Goal: Task Accomplishment & Management: Manage account settings

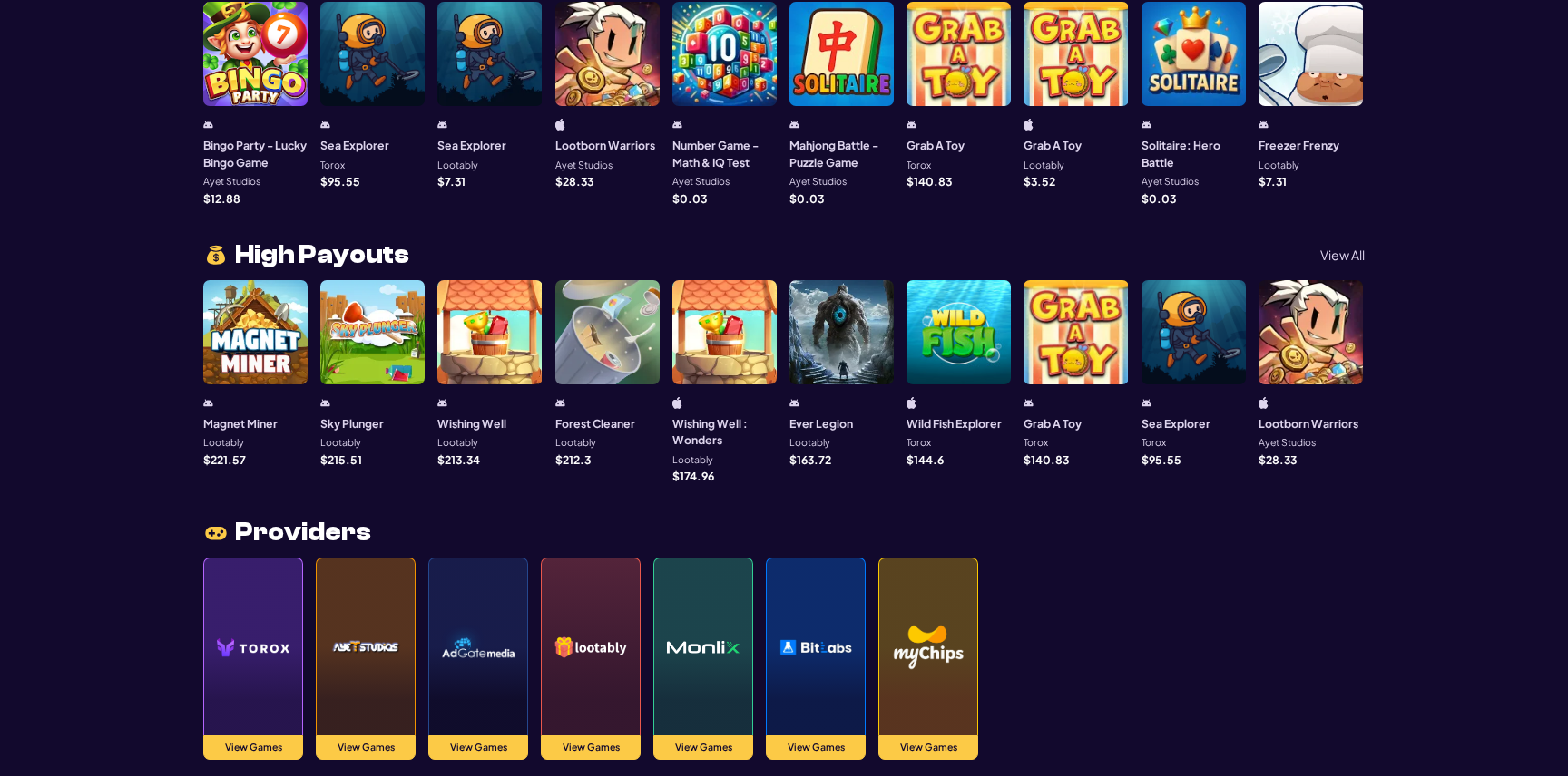
scroll to position [1573, 0]
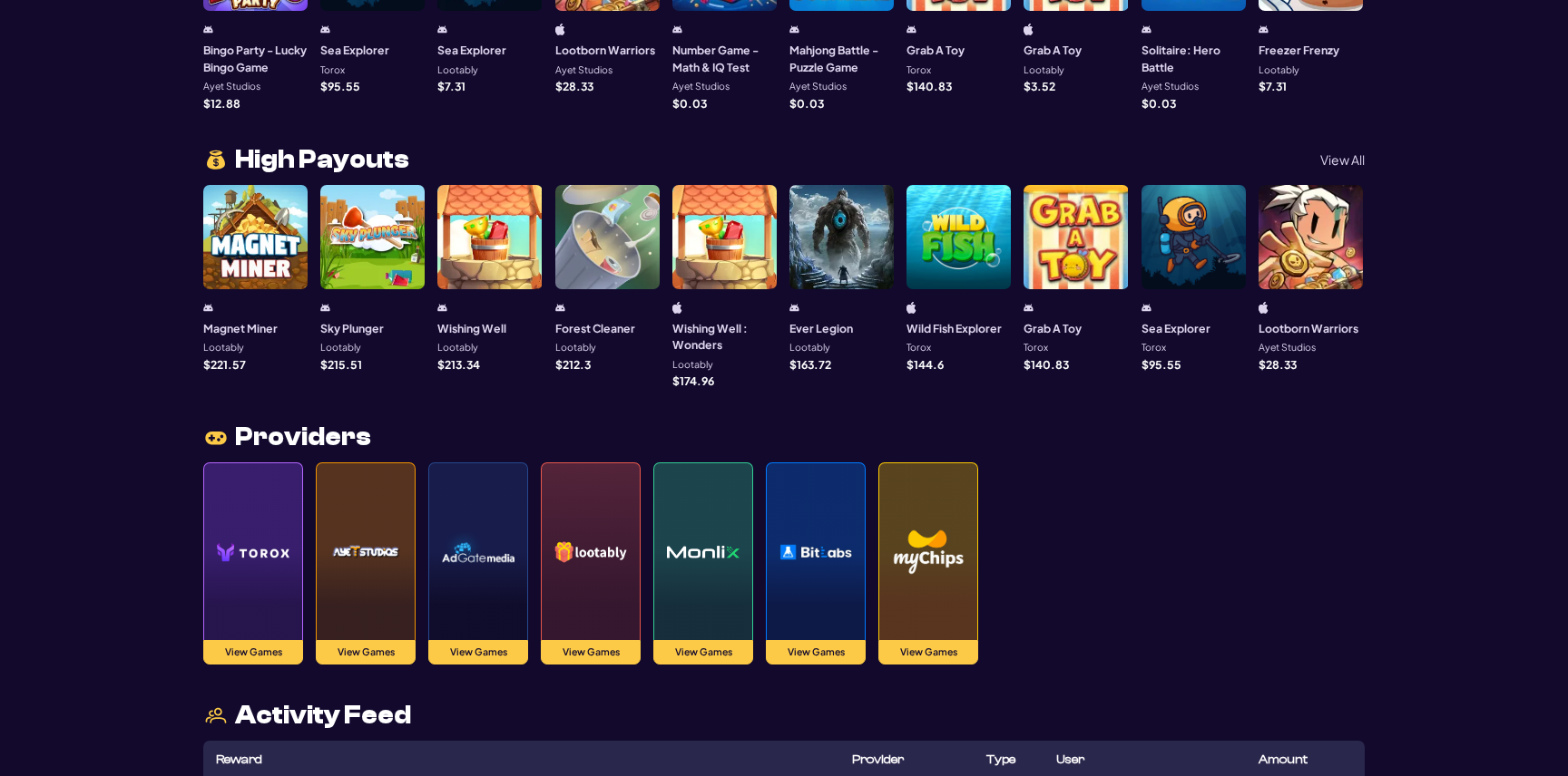
click at [938, 587] on img at bounding box center [928, 552] width 72 height 127
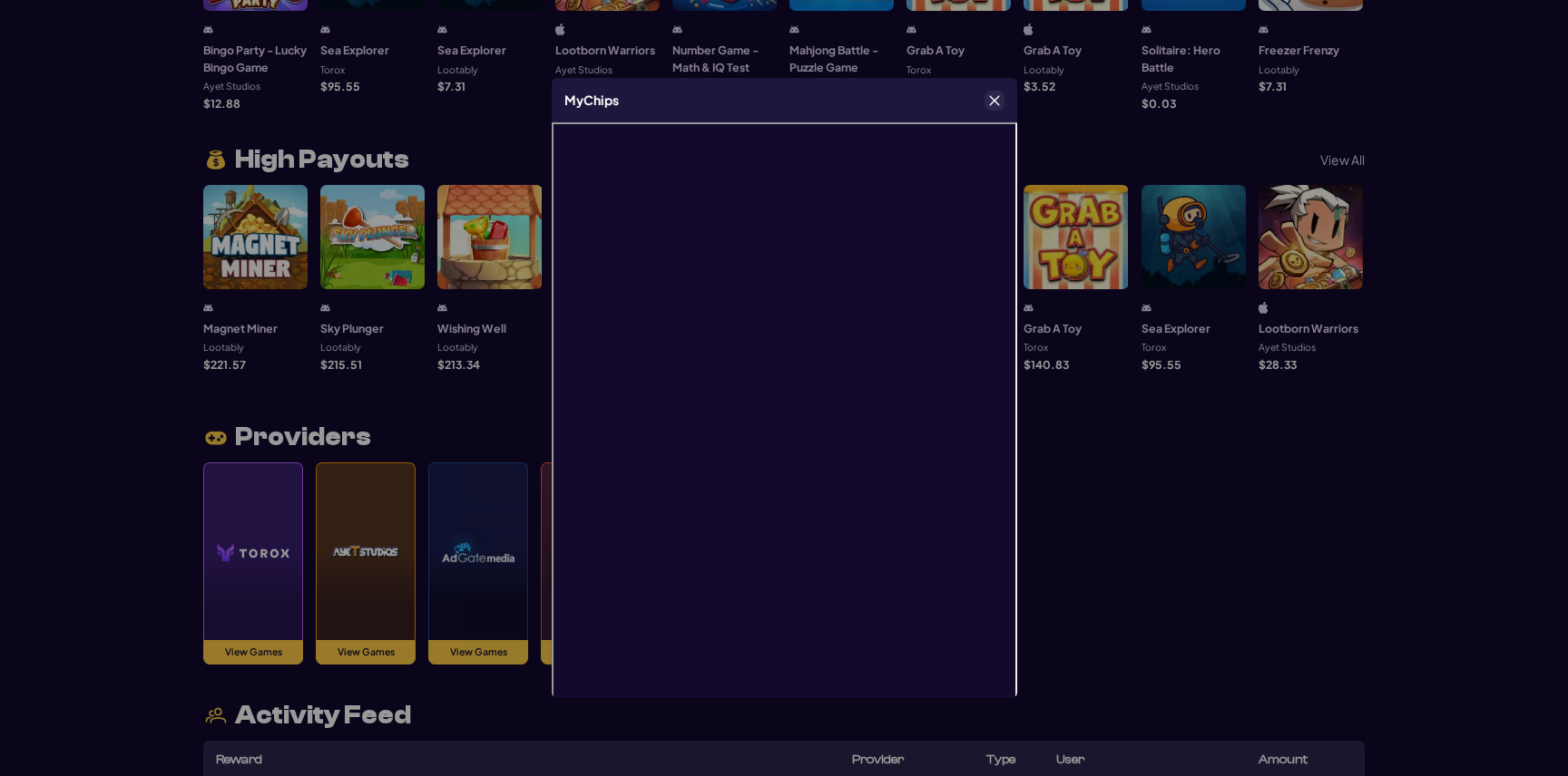
click at [986, 103] on button "Close" at bounding box center [994, 101] width 19 height 19
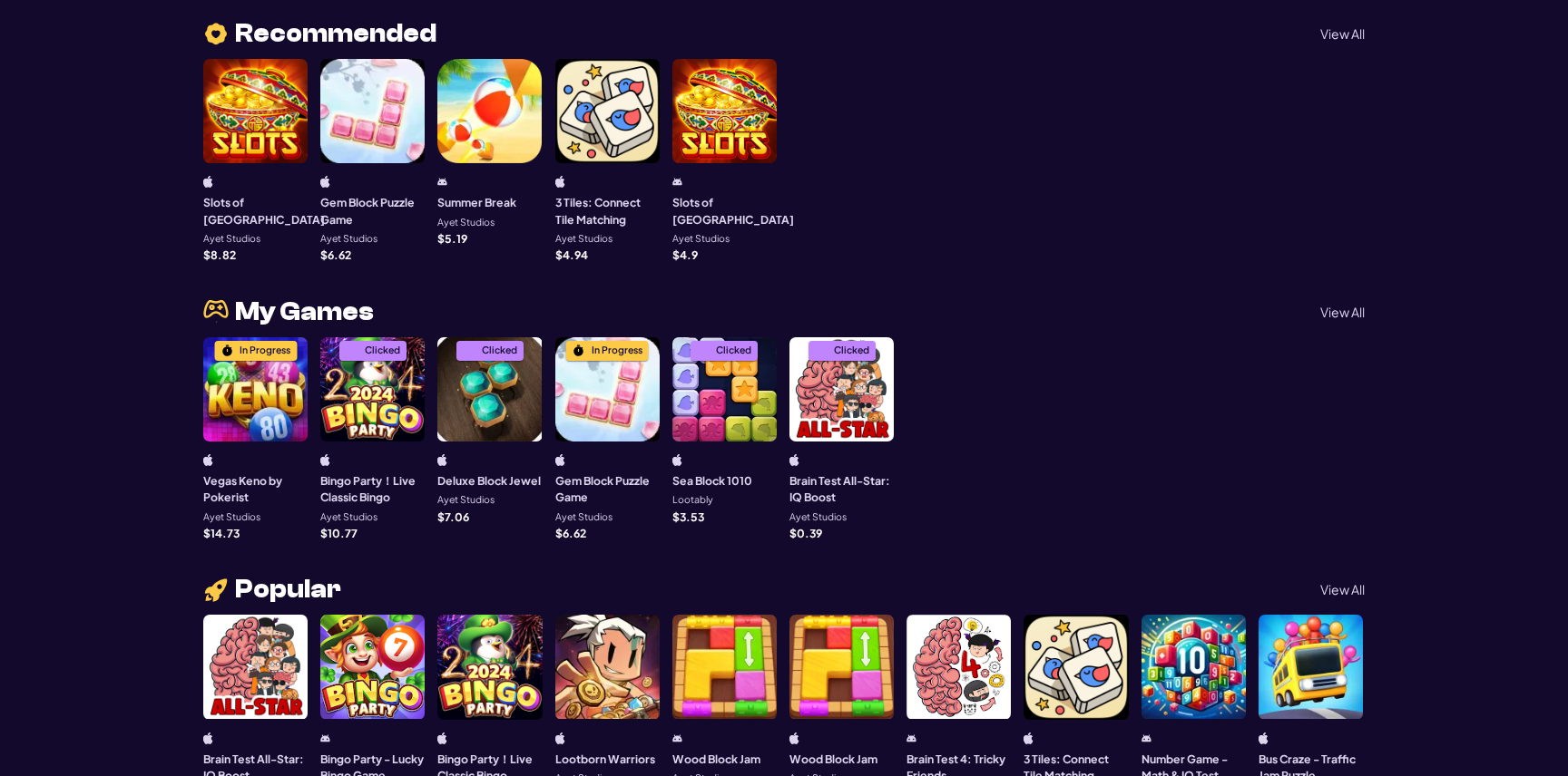
scroll to position [0, 0]
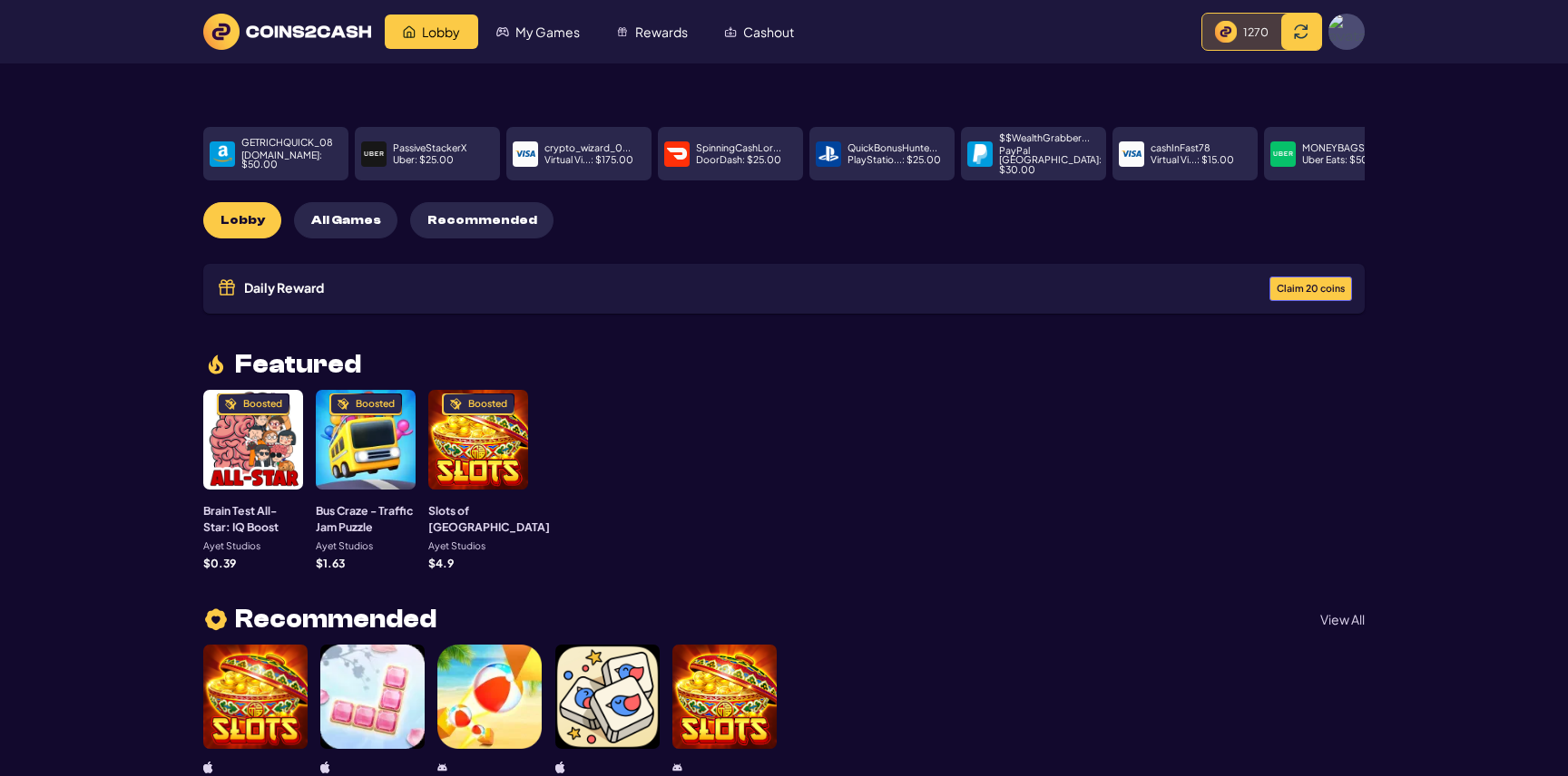
click at [1349, 31] on img at bounding box center [1346, 31] width 36 height 36
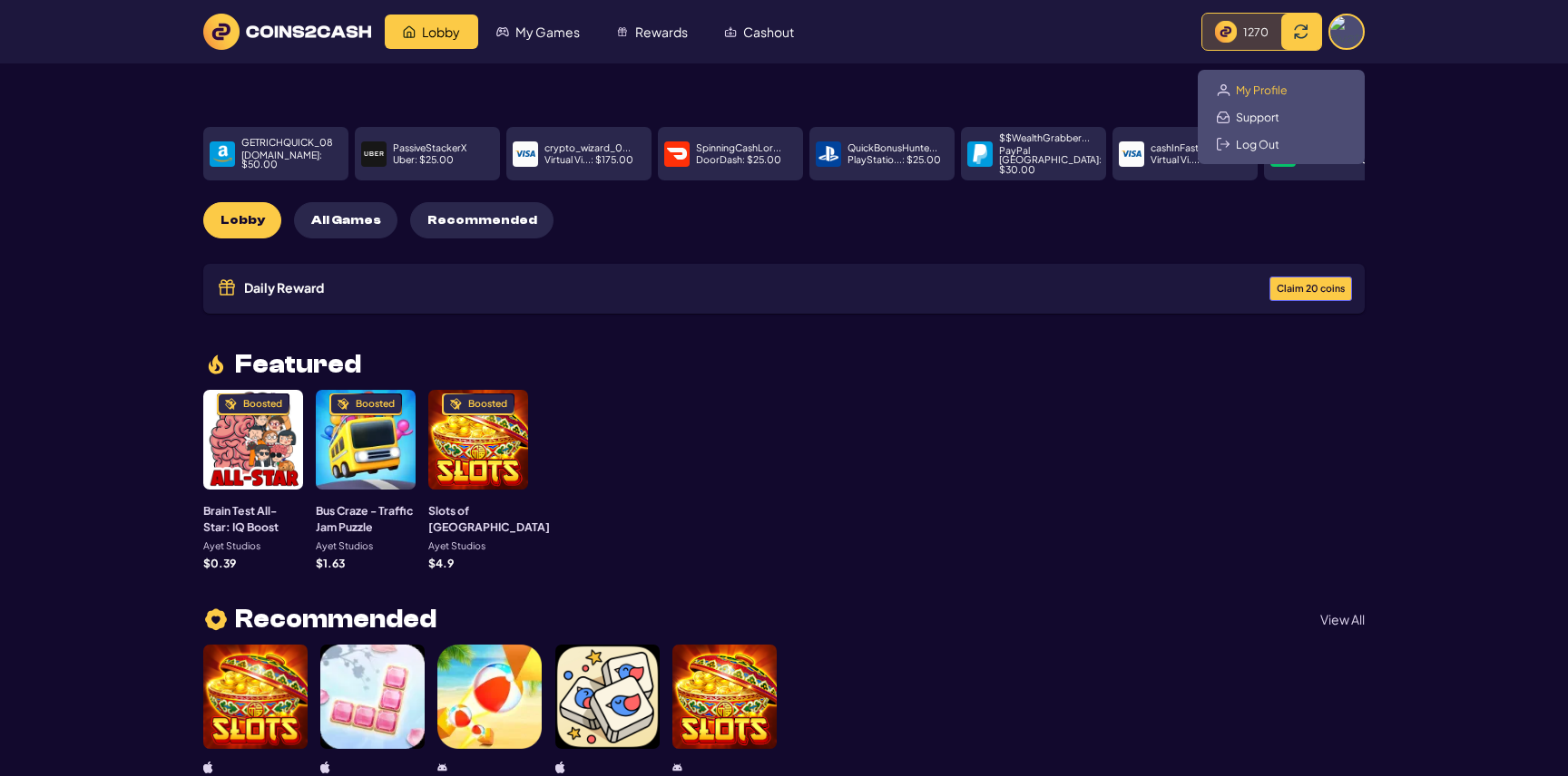
click at [1248, 86] on span "My Profile" at bounding box center [1261, 89] width 52 height 15
